Goal: Task Accomplishment & Management: Manage account settings

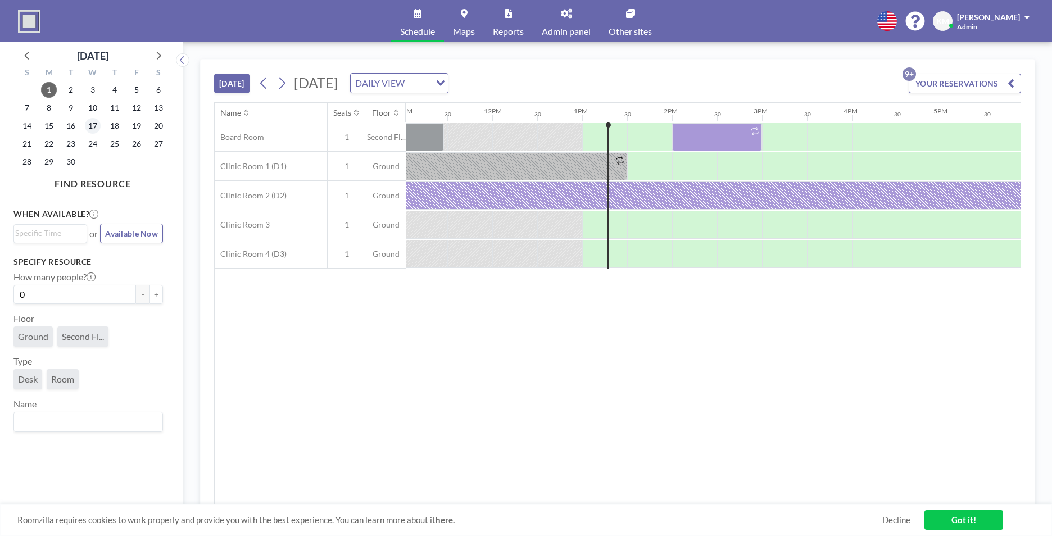
scroll to position [0, 1124]
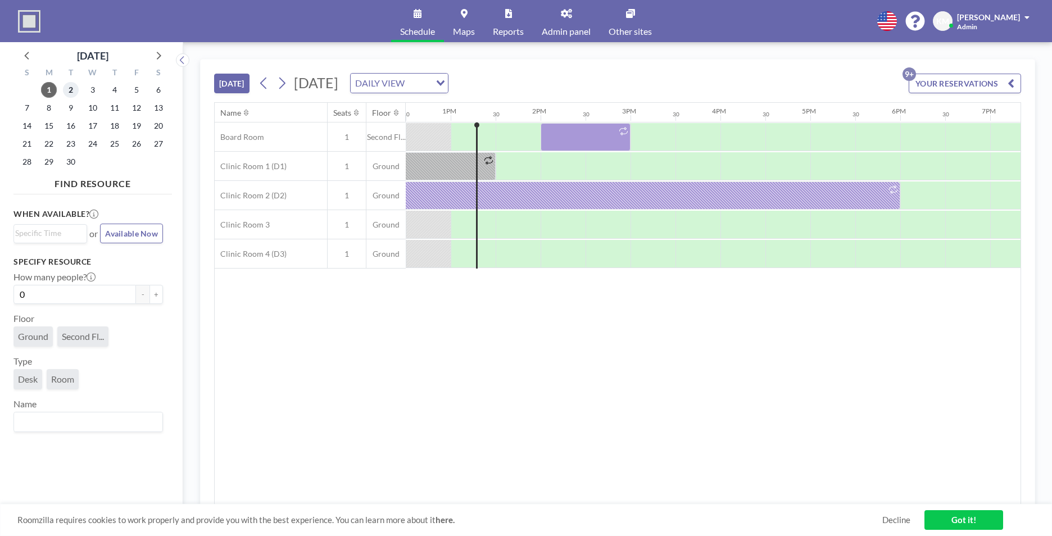
click at [74, 94] on span "2" at bounding box center [71, 90] width 16 height 16
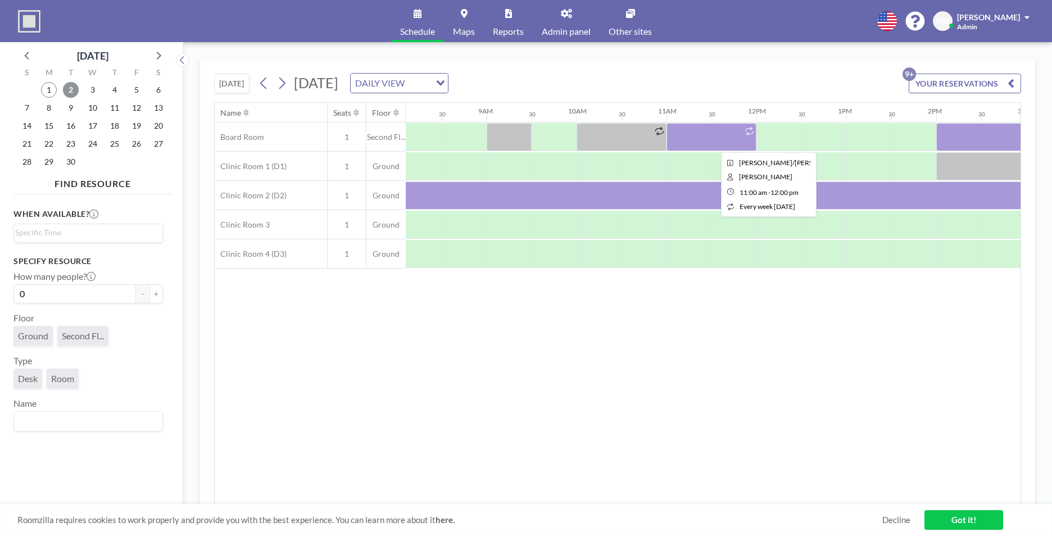
scroll to position [0, 729]
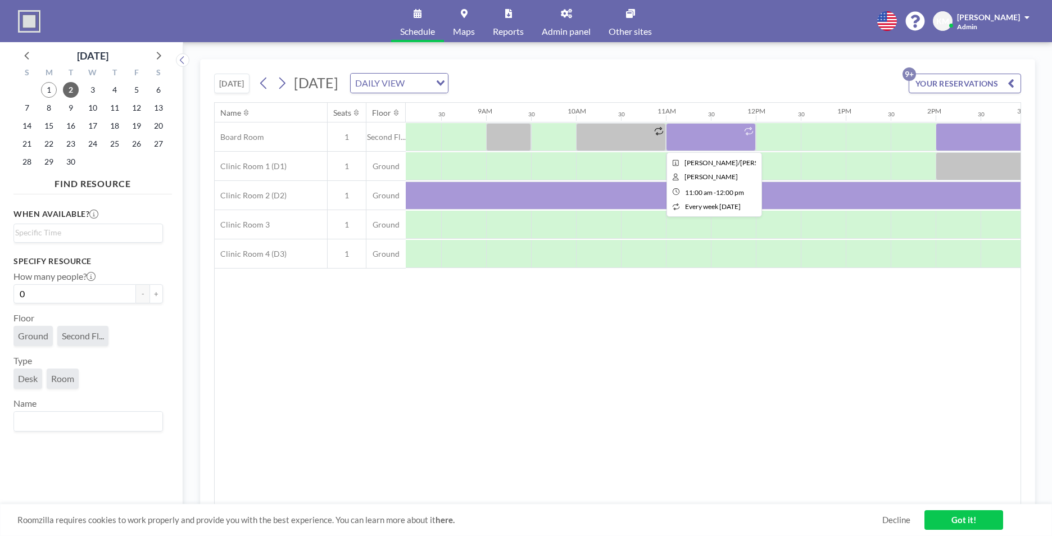
click at [714, 132] on div at bounding box center [711, 137] width 90 height 28
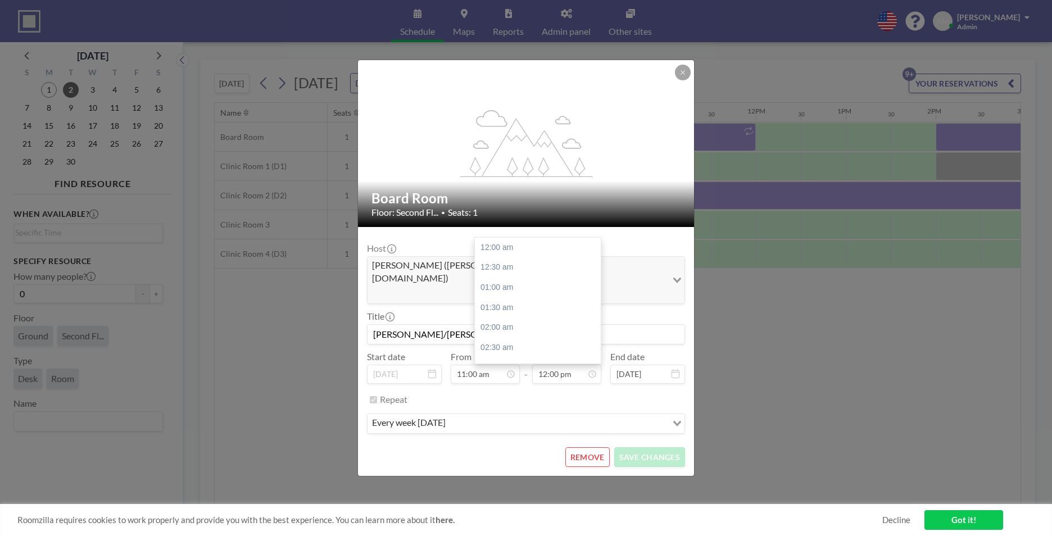
scroll to position [480, 0]
click at [595, 447] on button "REMOVE" at bounding box center [587, 457] width 44 height 20
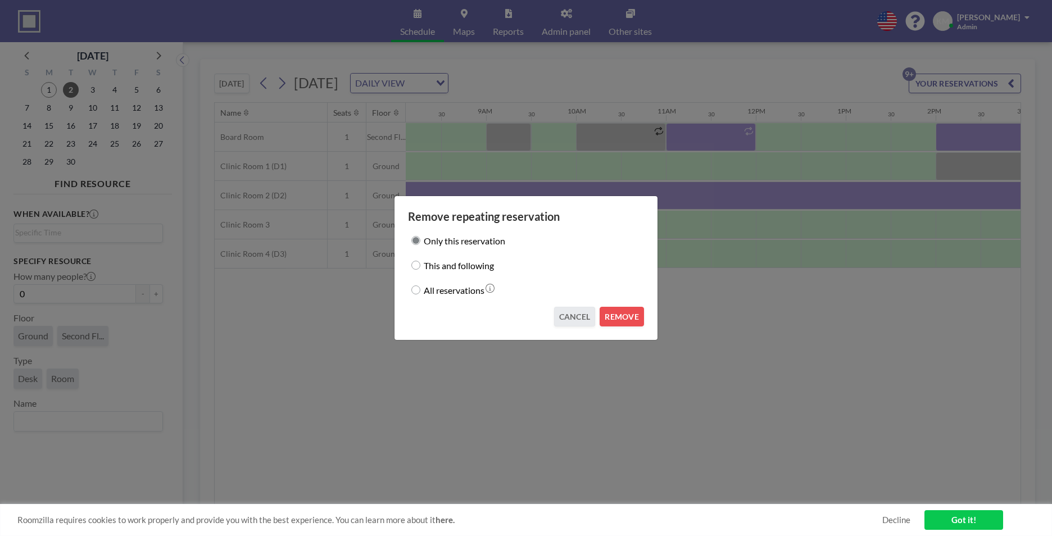
click at [632, 306] on div "Only this reservation This and following All reservations CANCEL REMOVE" at bounding box center [526, 275] width 236 height 103
click at [634, 317] on button "REMOVE" at bounding box center [622, 317] width 44 height 20
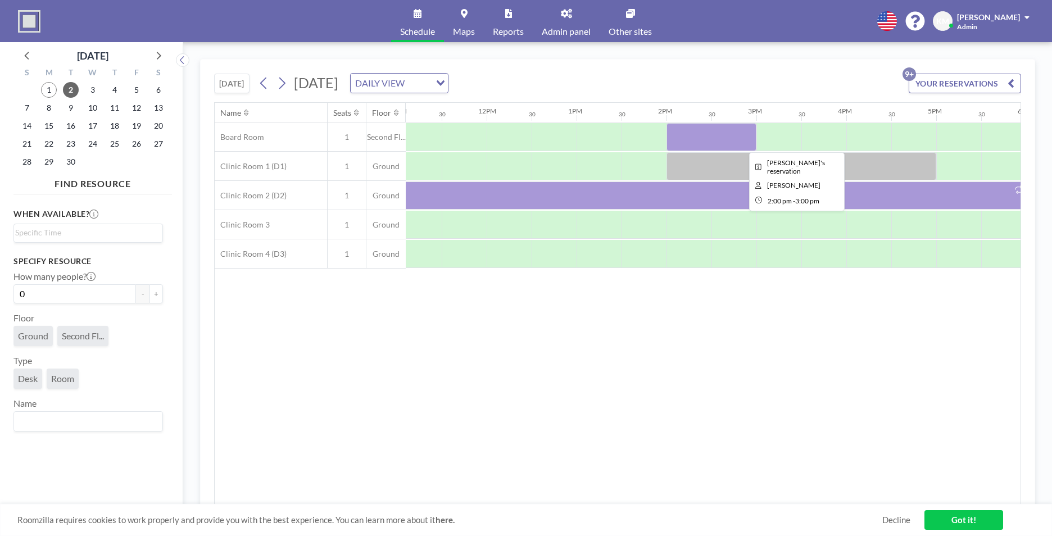
scroll to position [0, 1019]
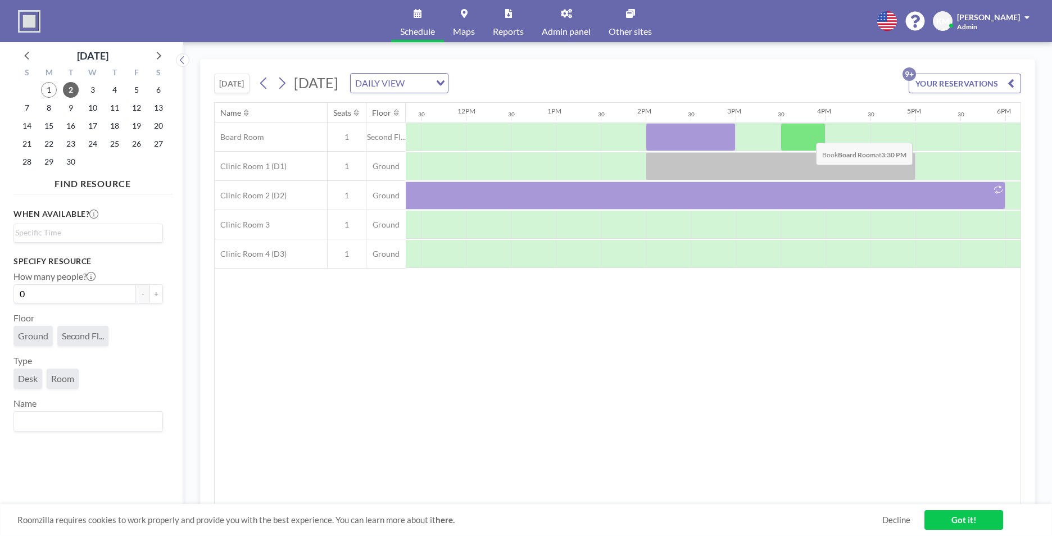
click at [807, 134] on div at bounding box center [803, 137] width 45 height 28
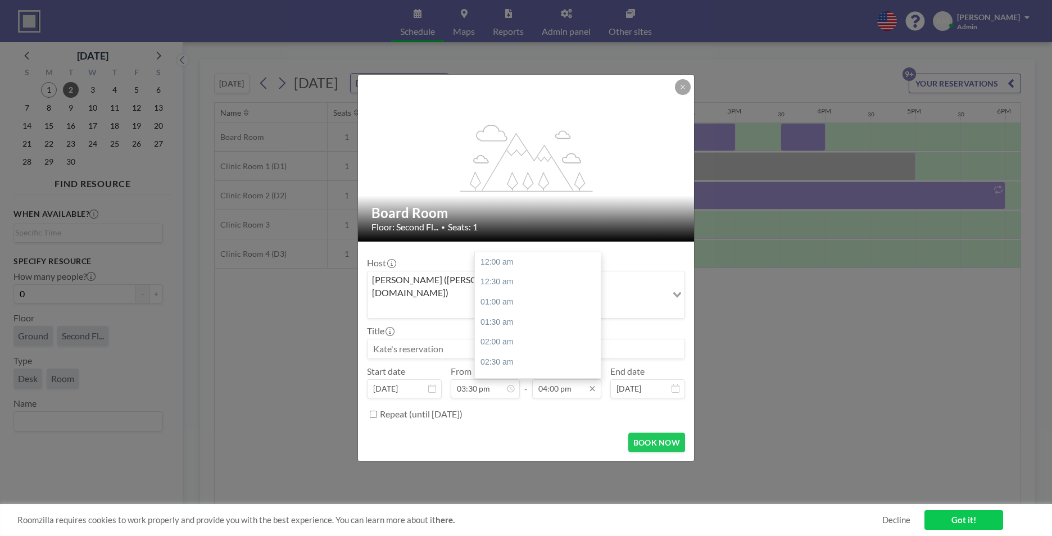
scroll to position [640, 0]
click at [545, 272] on div "04:30 pm" at bounding box center [541, 282] width 132 height 20
type input "04:30 pm"
click at [527, 339] on input at bounding box center [526, 348] width 317 height 19
type input "[PERSON_NAME]/[PERSON_NAME]"
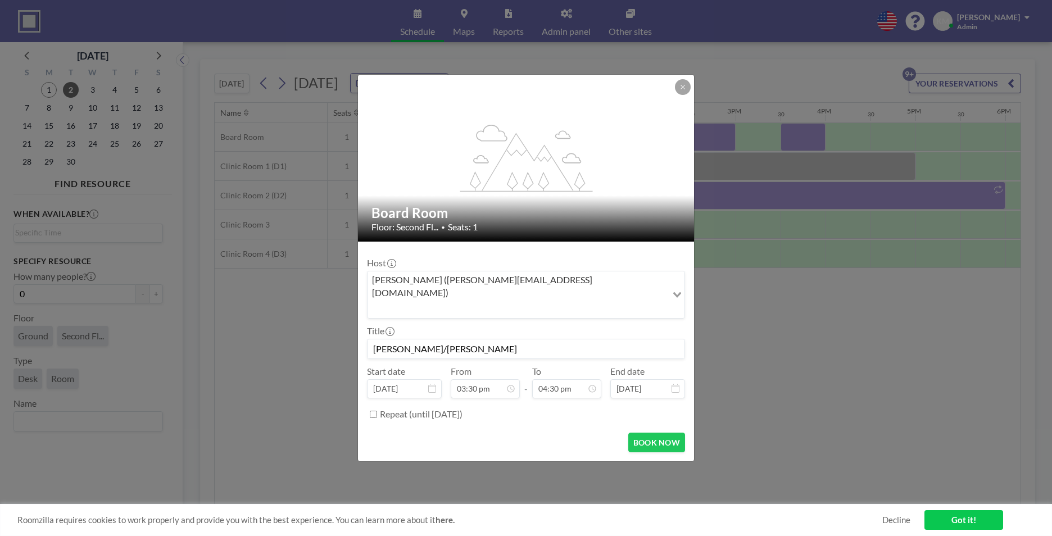
scroll to position [660, 0]
click at [647, 433] on button "BOOK NOW" at bounding box center [656, 443] width 57 height 20
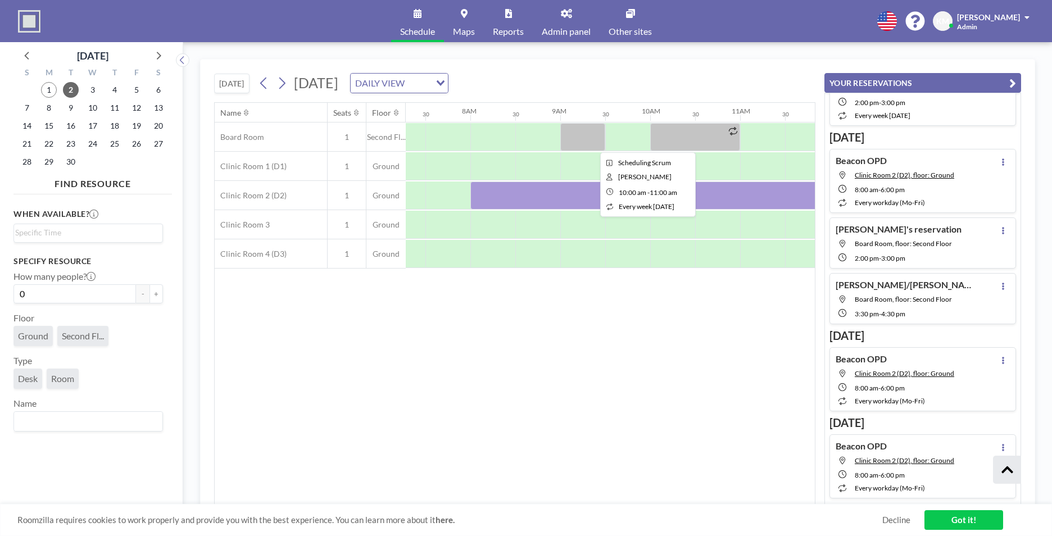
scroll to position [0, 644]
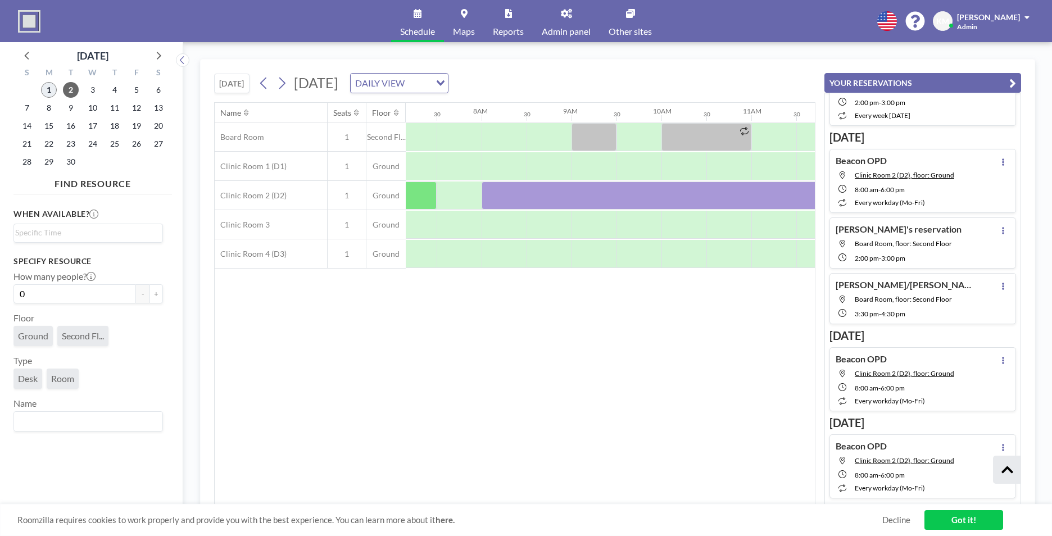
click at [50, 87] on span "1" at bounding box center [49, 90] width 16 height 16
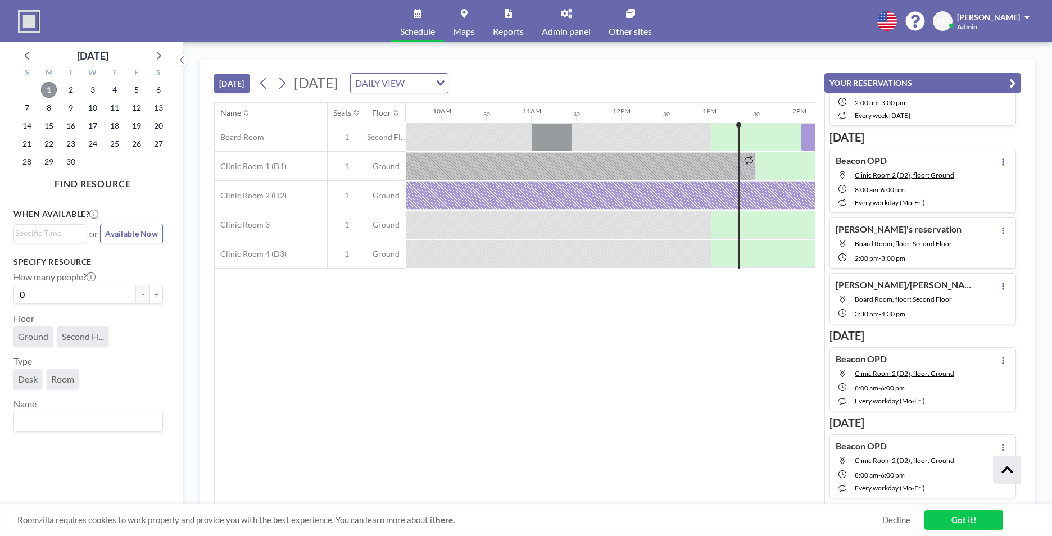
scroll to position [0, 1124]
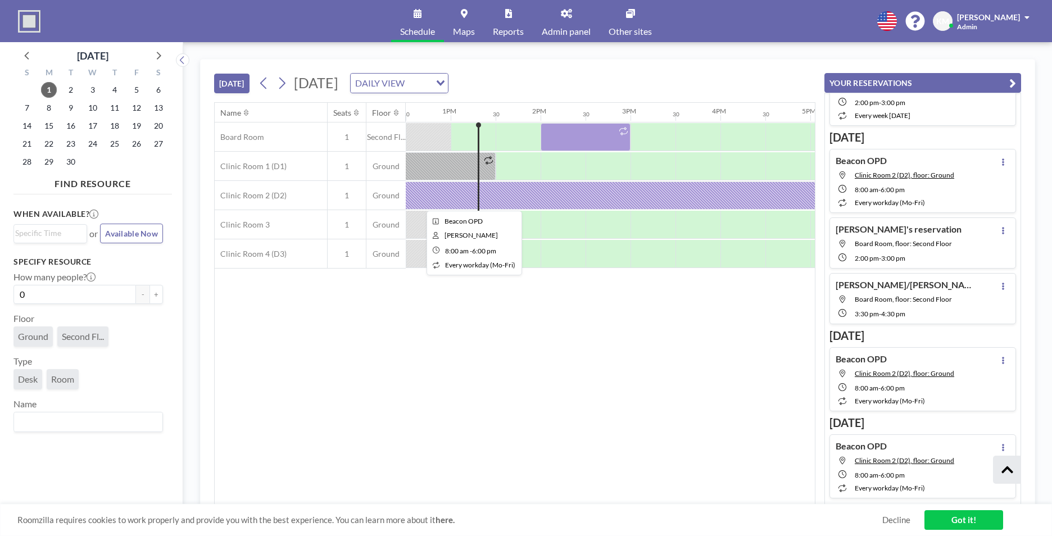
click at [495, 196] on div at bounding box center [450, 196] width 899 height 28
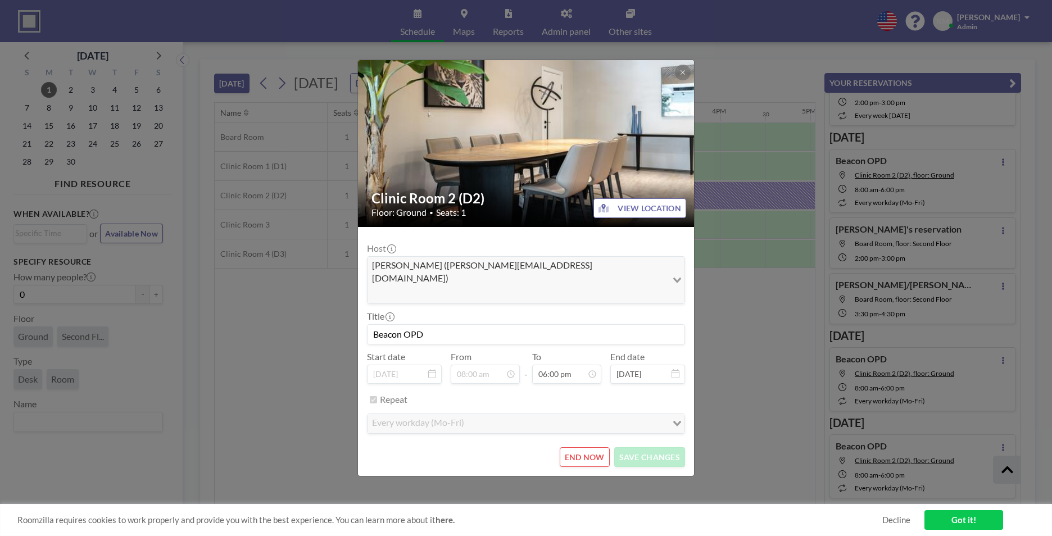
drag, startPoint x: 495, startPoint y: 196, endPoint x: 473, endPoint y: 259, distance: 66.8
click at [473, 259] on div "Host [PERSON_NAME] ([PERSON_NAME][EMAIL_ADDRESS][DOMAIN_NAME]) Loading..." at bounding box center [526, 273] width 318 height 61
click at [687, 80] on button at bounding box center [683, 73] width 16 height 16
